Goal: Task Accomplishment & Management: Complete application form

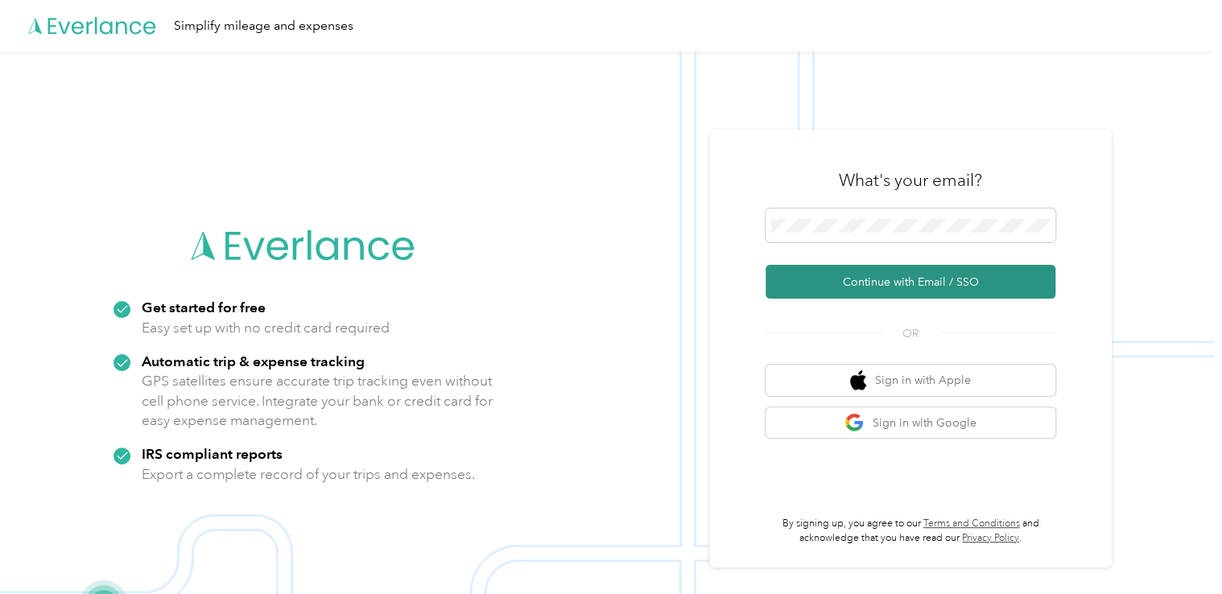
click at [855, 279] on button "Continue with Email / SSO" at bounding box center [910, 282] width 290 height 34
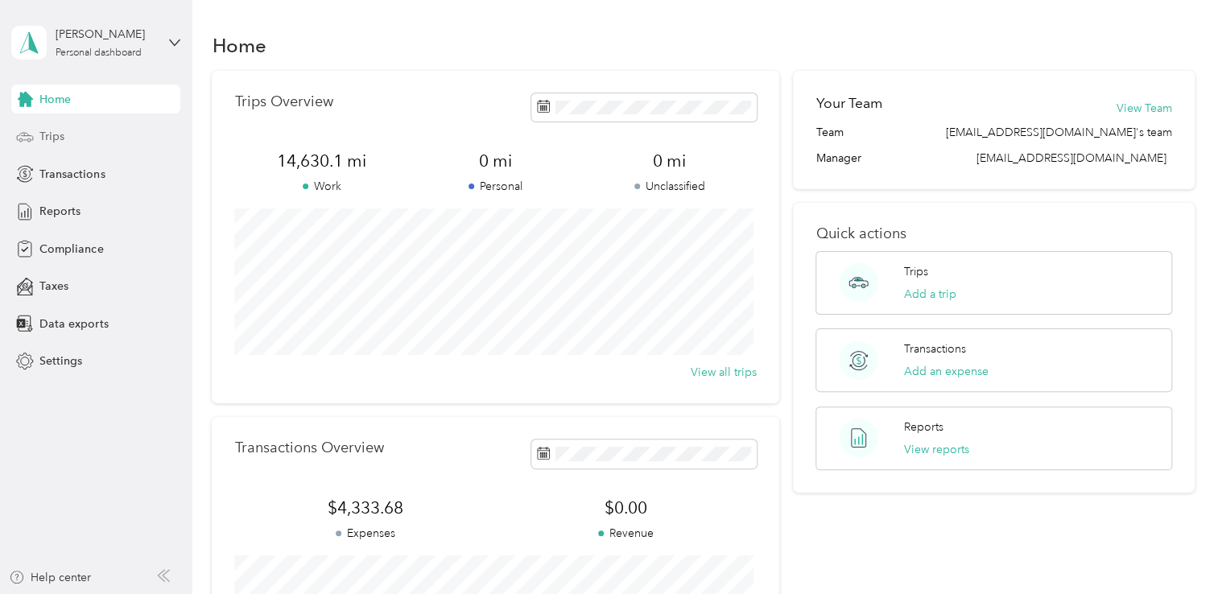
click at [65, 143] on div "Trips" at bounding box center [95, 136] width 169 height 29
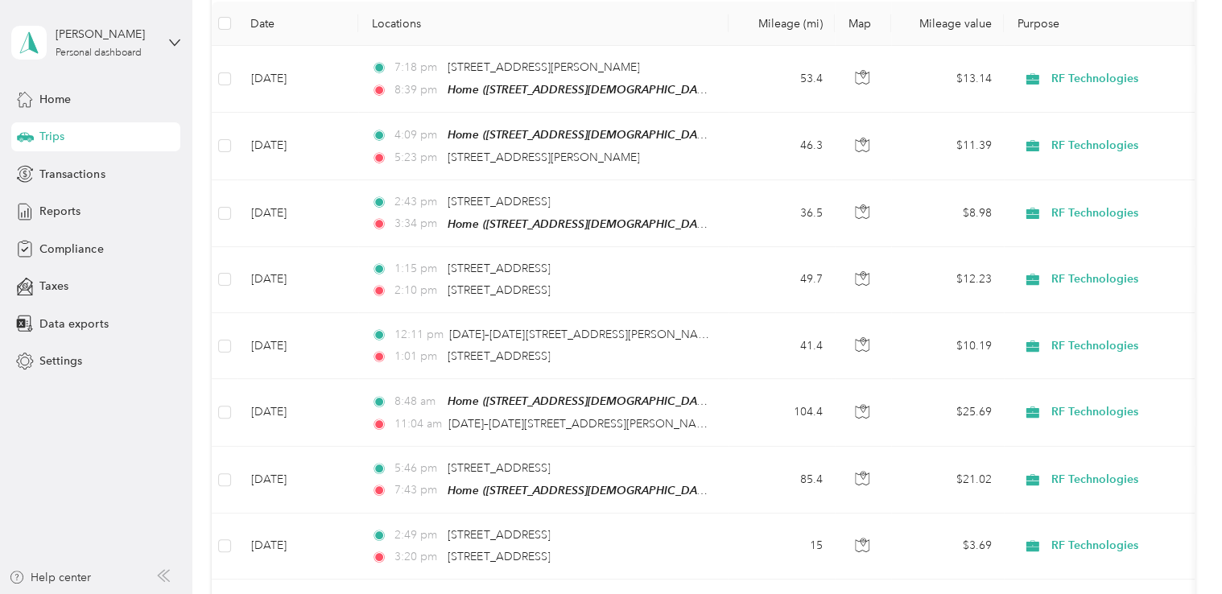
scroll to position [193, 0]
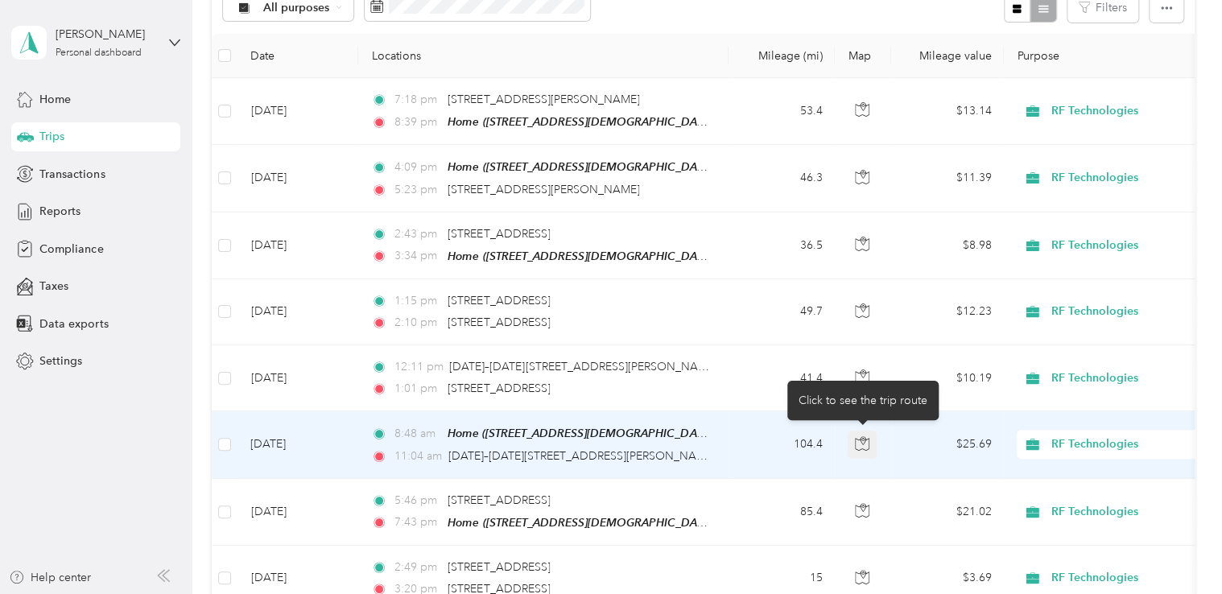
click at [863, 441] on icon "button" at bounding box center [862, 443] width 14 height 14
click at [858, 440] on icon "button" at bounding box center [862, 443] width 14 height 14
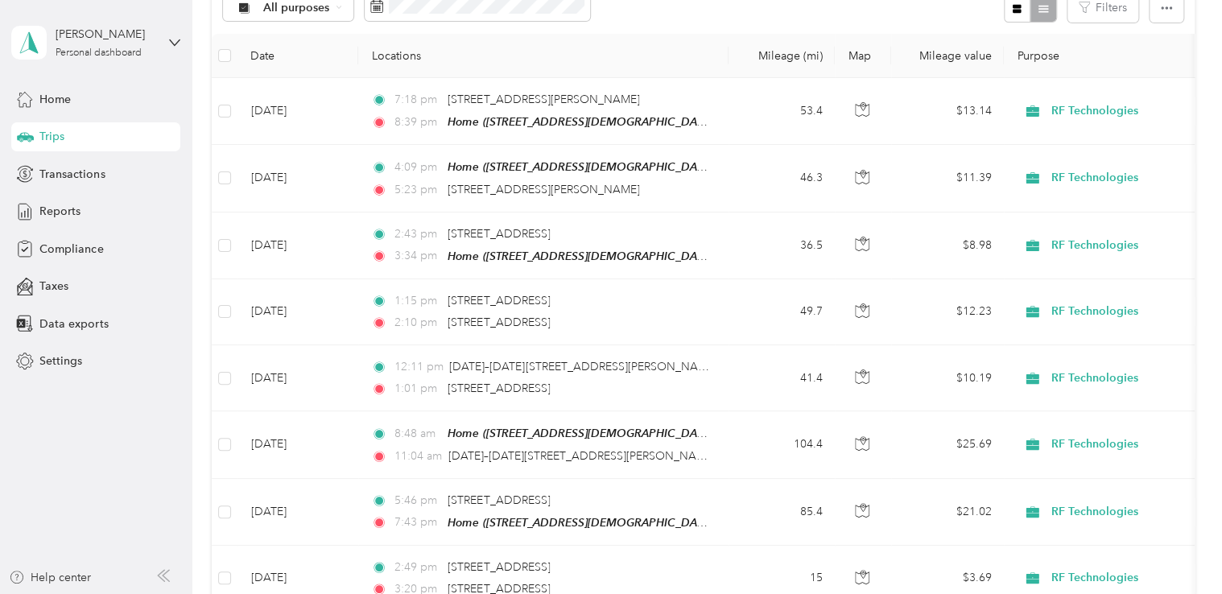
scroll to position [0, 0]
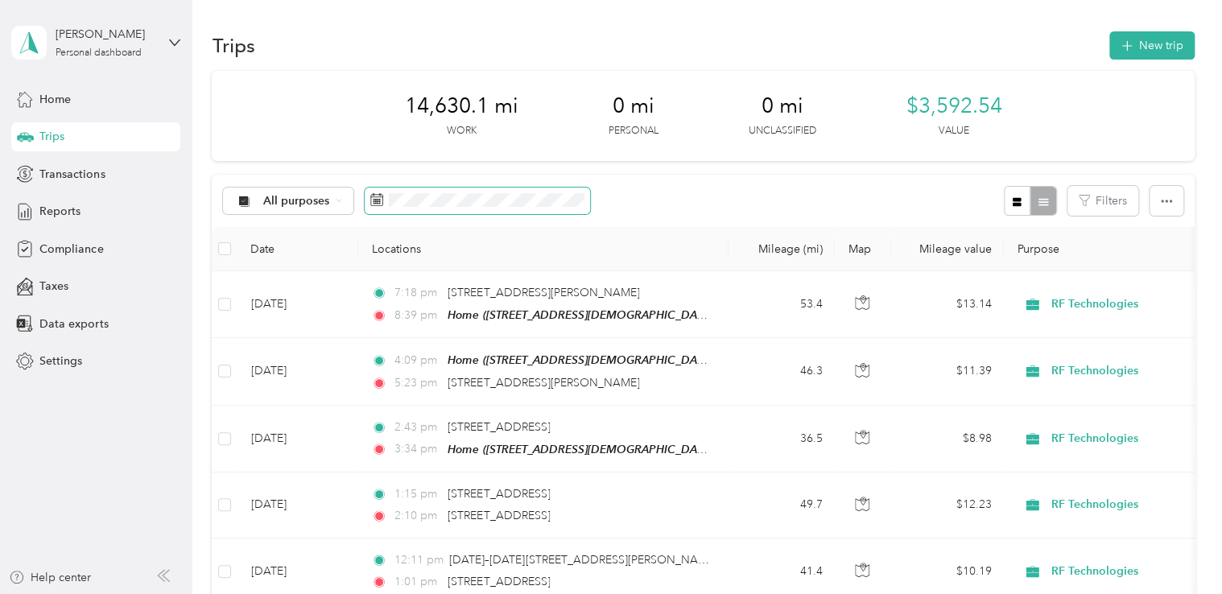
click at [373, 199] on rect at bounding box center [374, 200] width 2 height 2
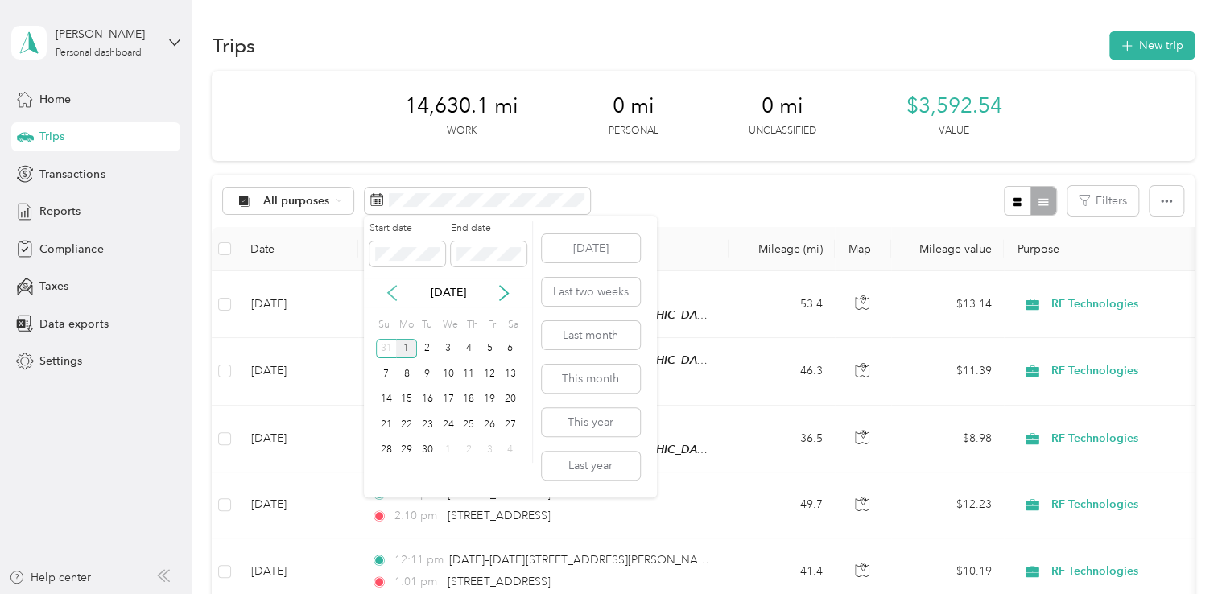
click at [386, 292] on icon at bounding box center [392, 293] width 16 height 16
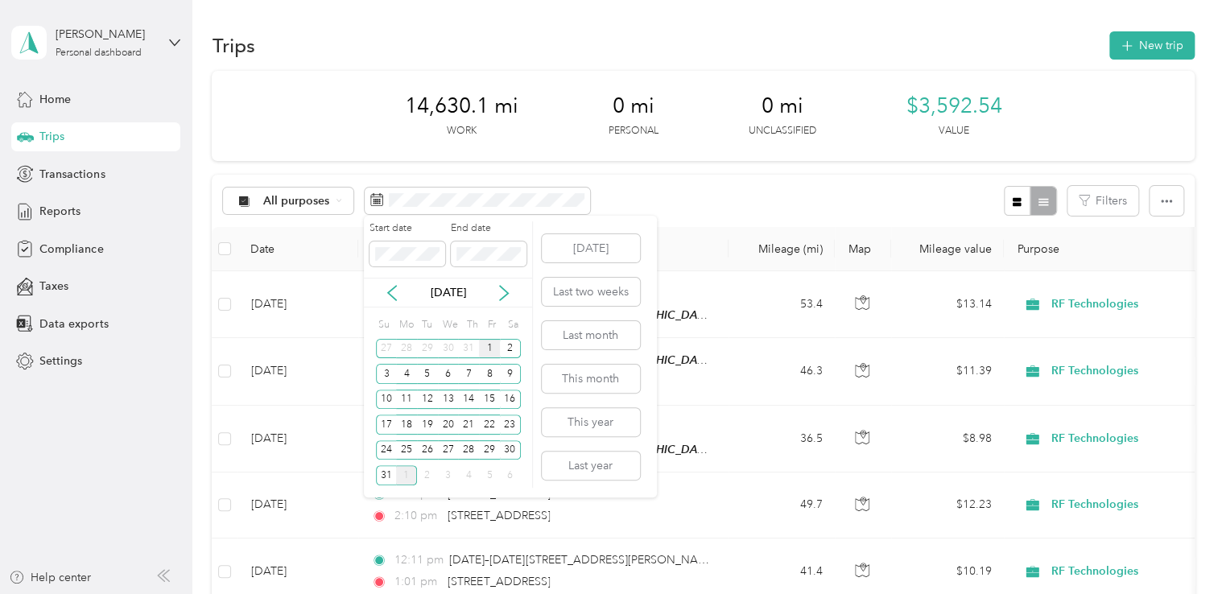
click at [489, 349] on div "1" at bounding box center [489, 349] width 21 height 20
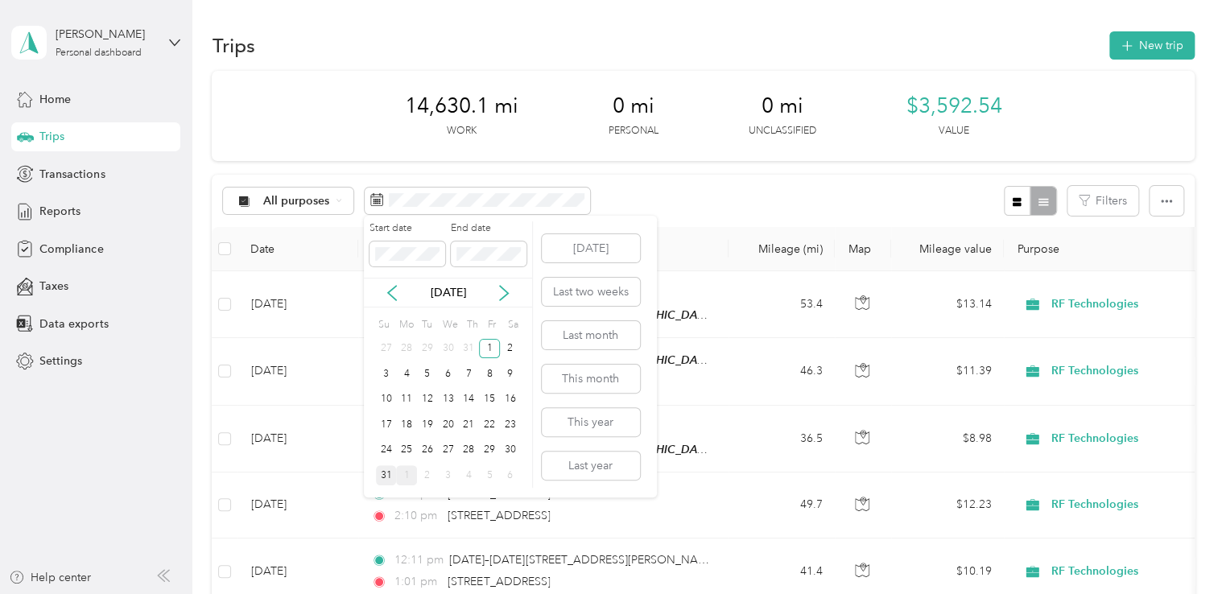
click at [385, 477] on div "31" at bounding box center [386, 475] width 21 height 20
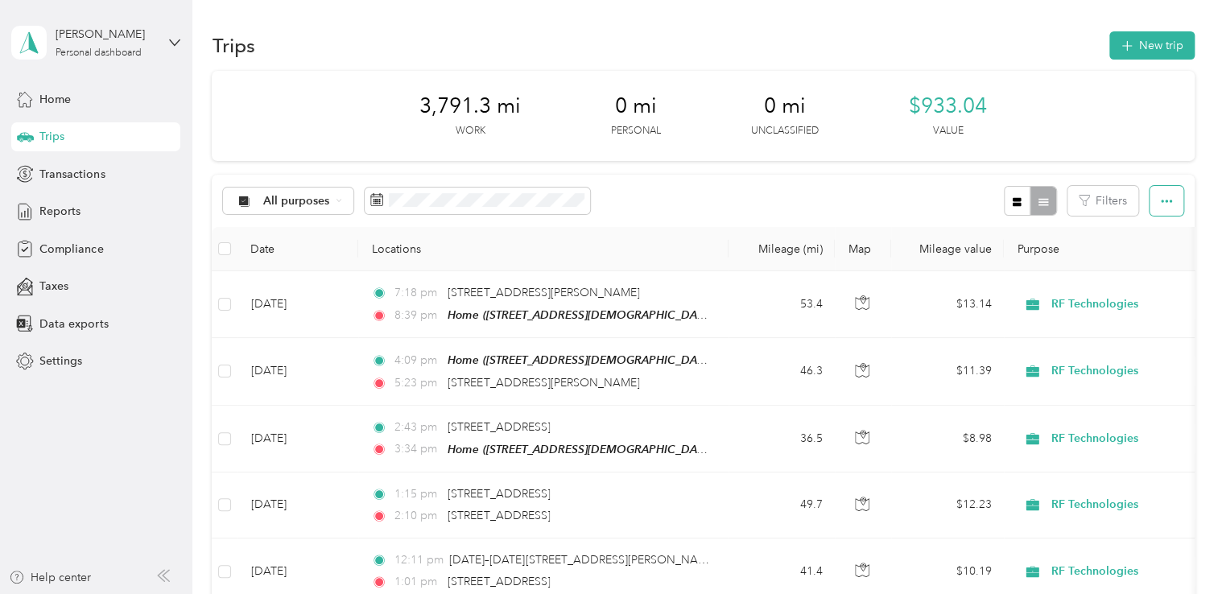
click at [1162, 198] on icon "button" at bounding box center [1166, 201] width 11 height 11
click at [1036, 200] on div at bounding box center [1030, 201] width 52 height 30
click at [57, 104] on span "Home" at bounding box center [54, 99] width 31 height 17
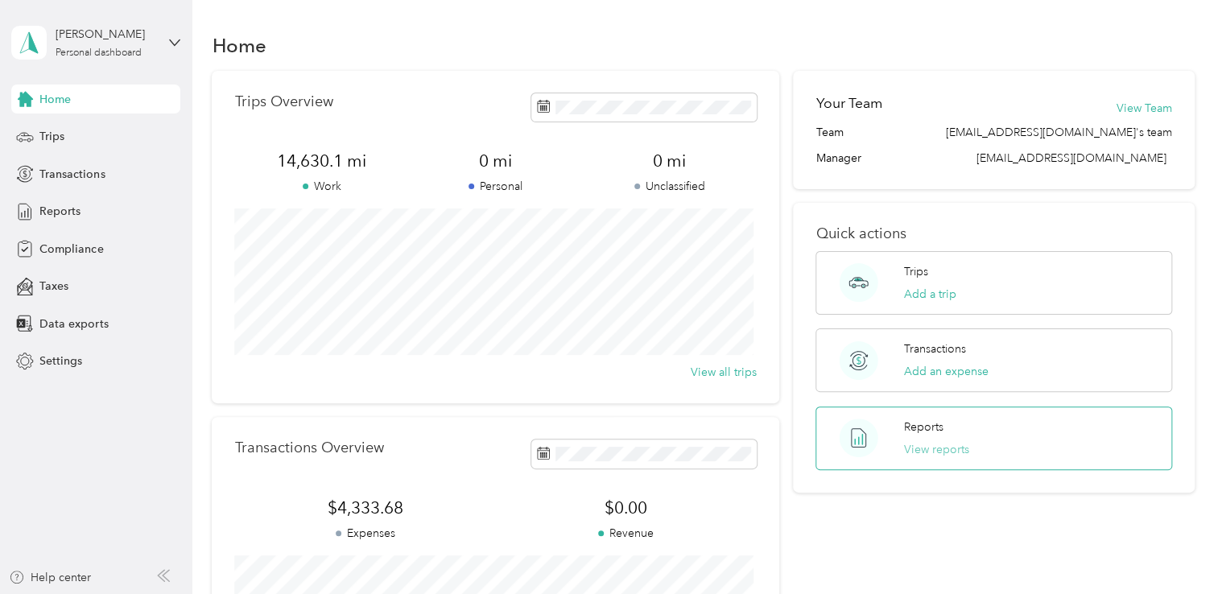
click at [926, 444] on button "View reports" at bounding box center [936, 449] width 65 height 17
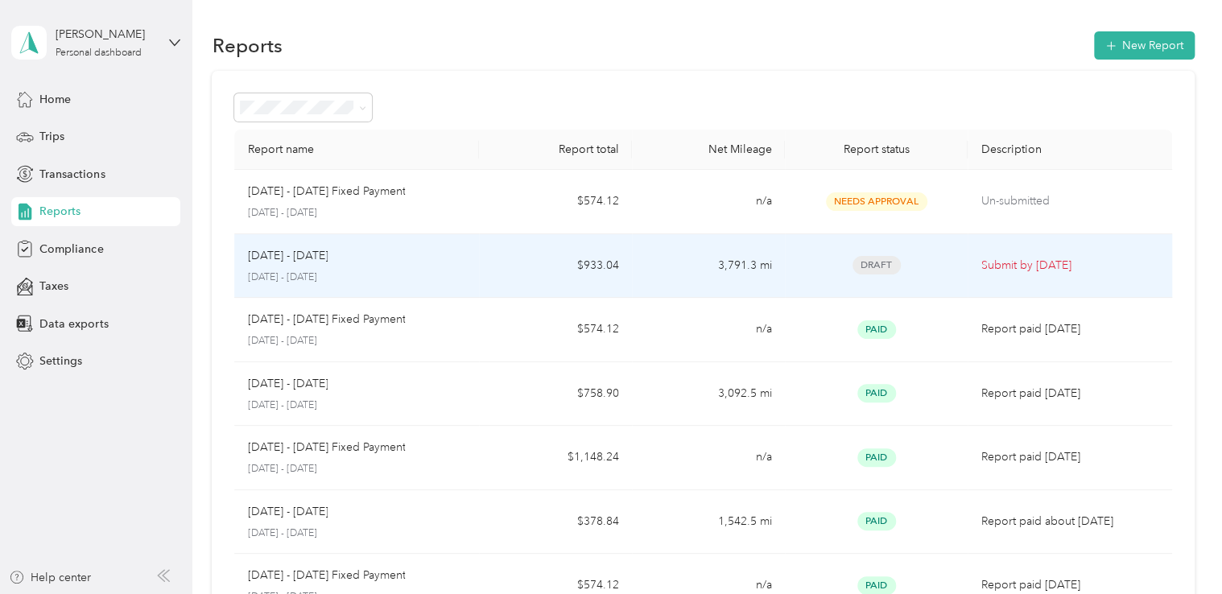
click at [988, 262] on p "Submit by [DATE]" at bounding box center [1069, 266] width 178 height 18
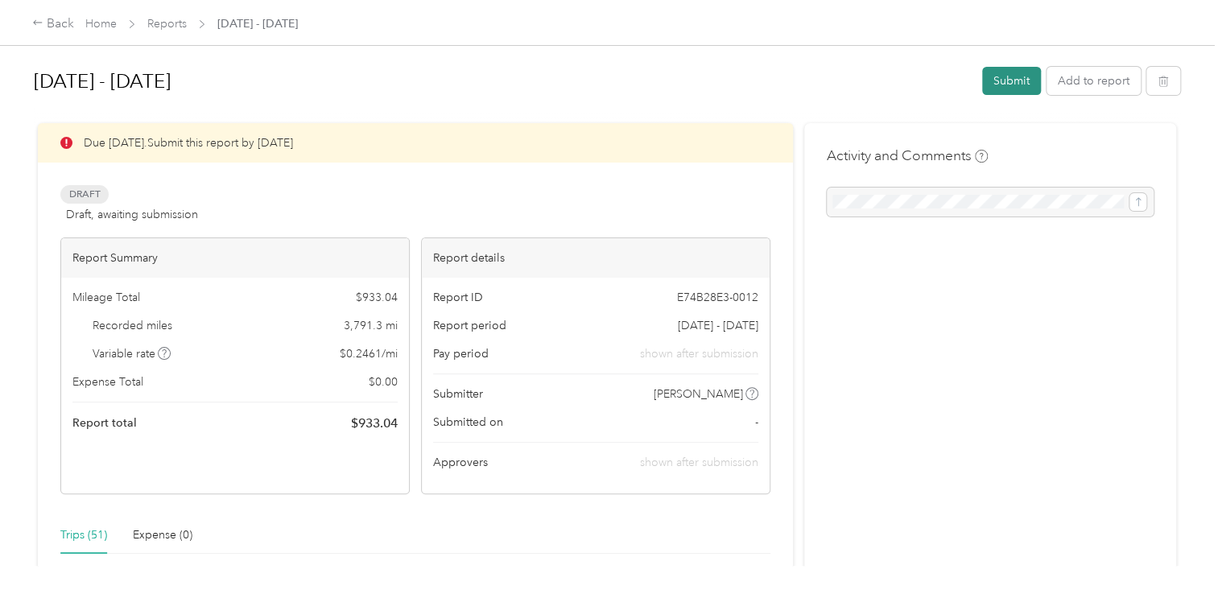
click at [1004, 82] on button "Submit" at bounding box center [1011, 81] width 59 height 28
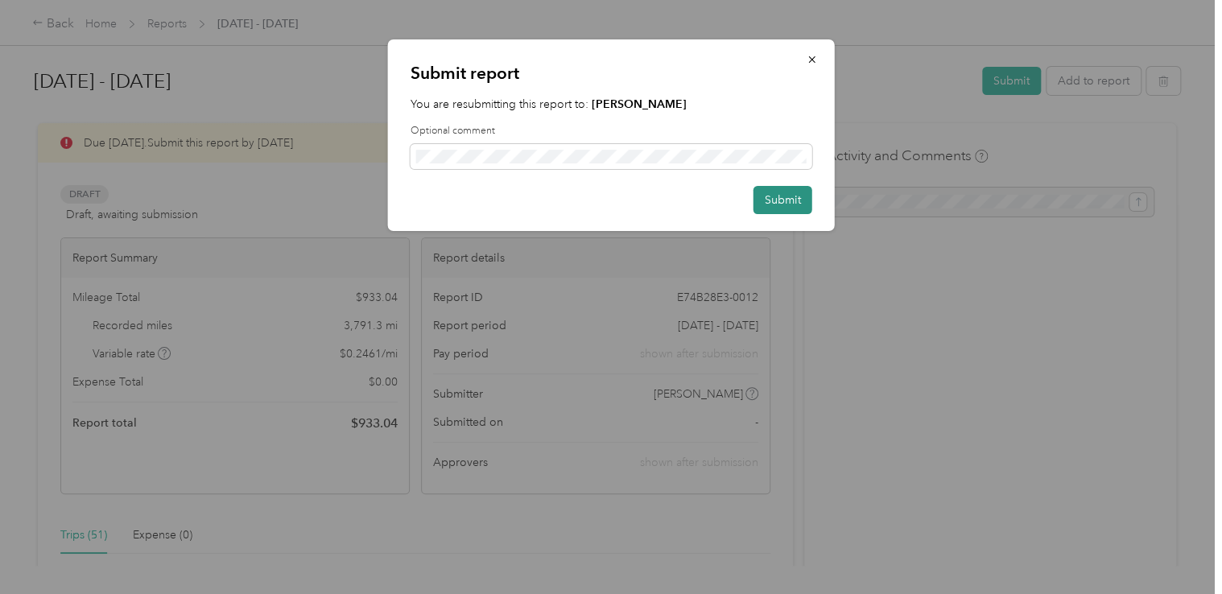
click at [778, 201] on button "Submit" at bounding box center [782, 200] width 59 height 28
